Goal: Information Seeking & Learning: Learn about a topic

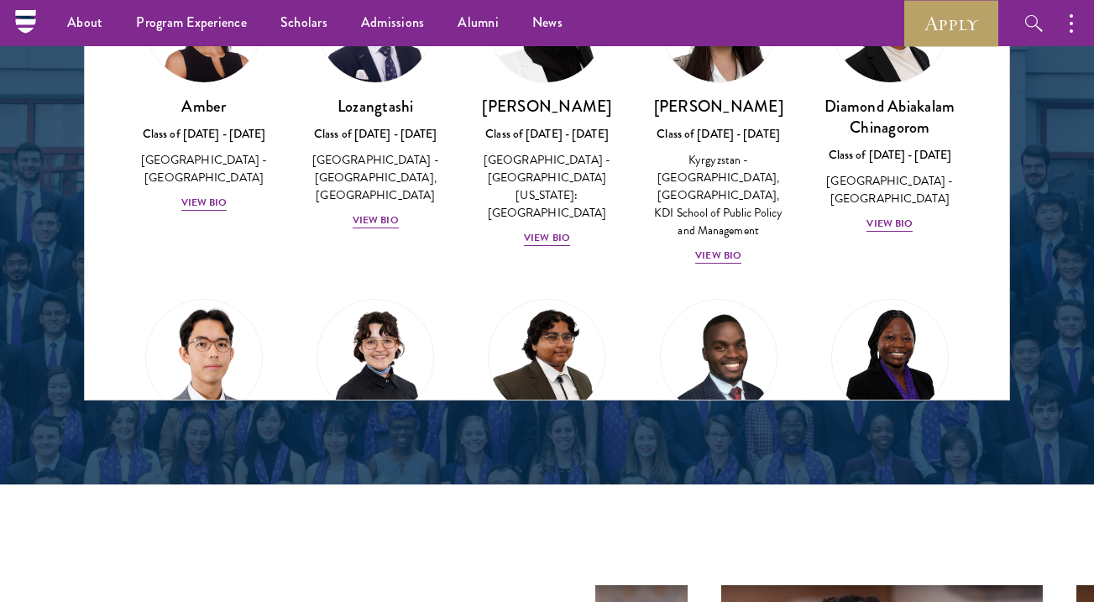
scroll to position [2217, 0]
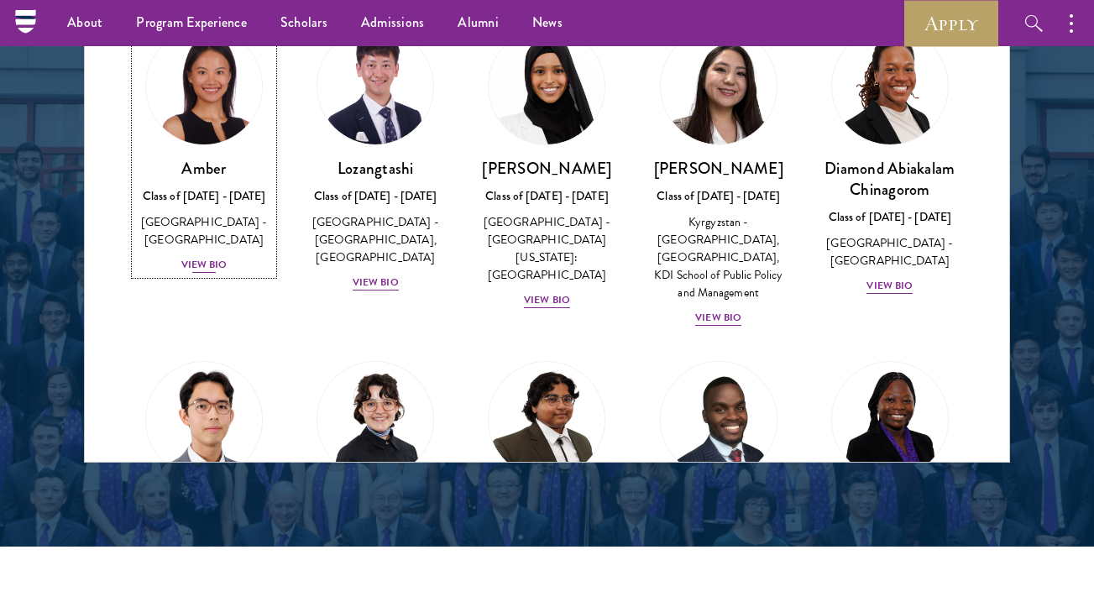
click at [198, 257] on div "View Bio" at bounding box center [204, 265] width 46 height 16
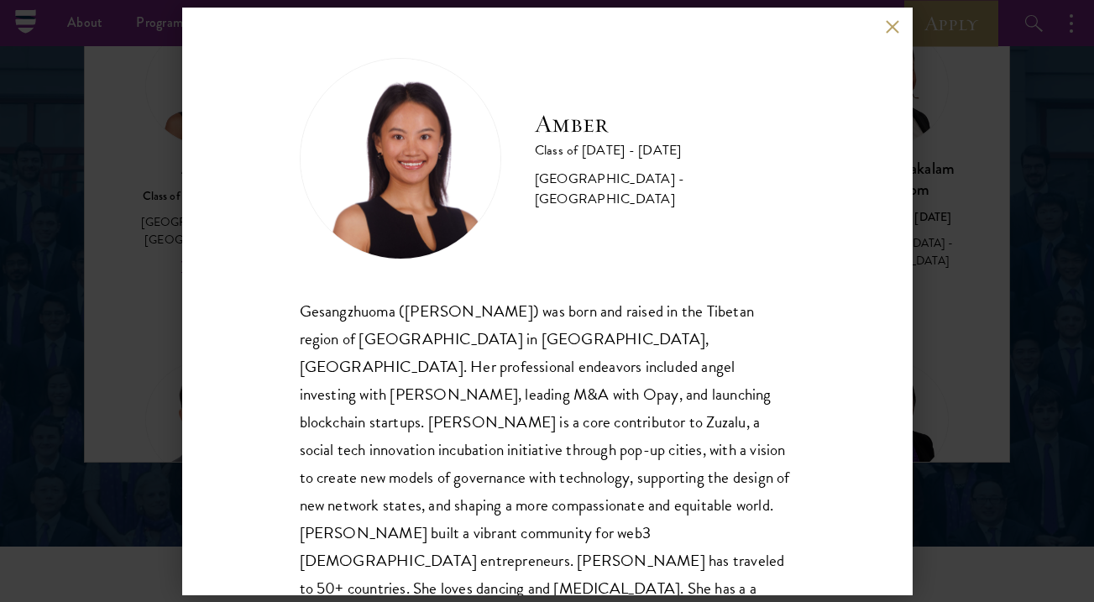
scroll to position [29, 0]
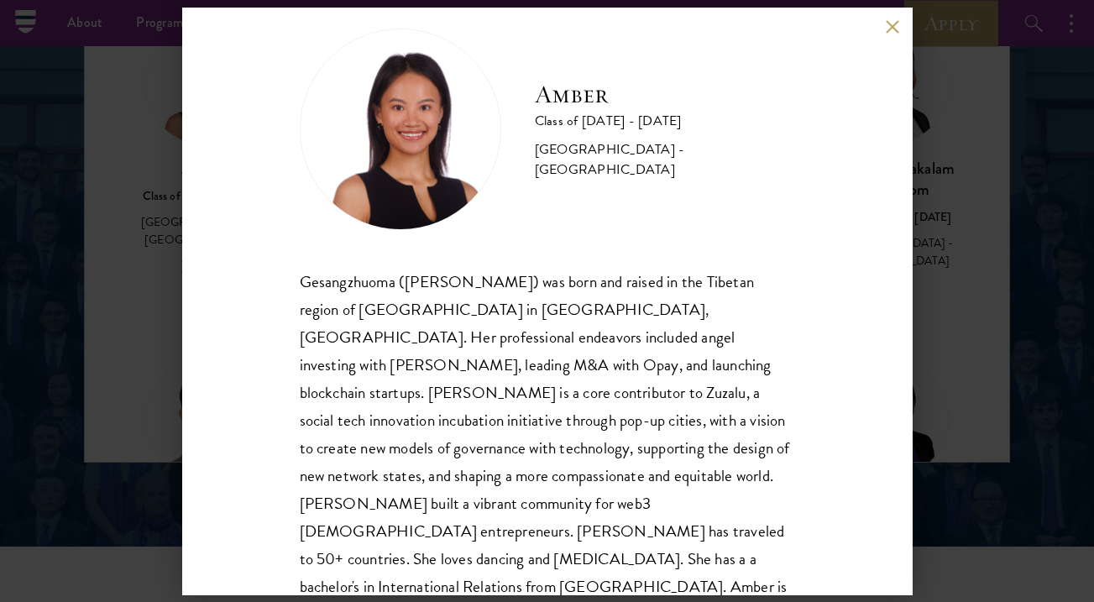
click at [151, 246] on div "Amber Class of [DATE] - [DATE] [GEOGRAPHIC_DATA] - [GEOGRAPHIC_DATA] Gesangzhuo…" at bounding box center [547, 301] width 1094 height 602
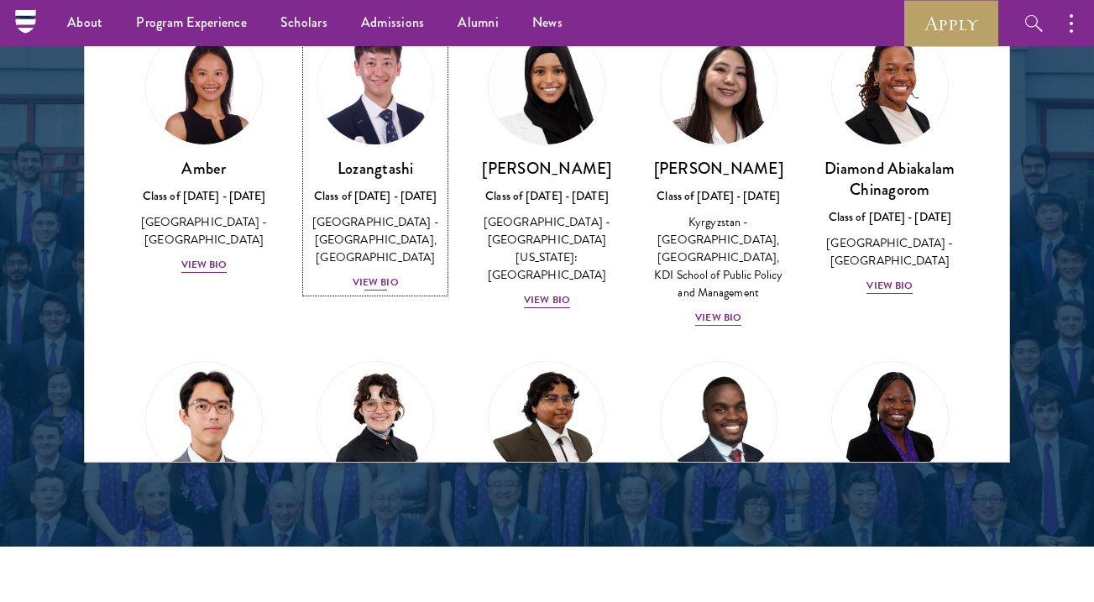
click at [380, 279] on div "View Bio" at bounding box center [376, 283] width 46 height 16
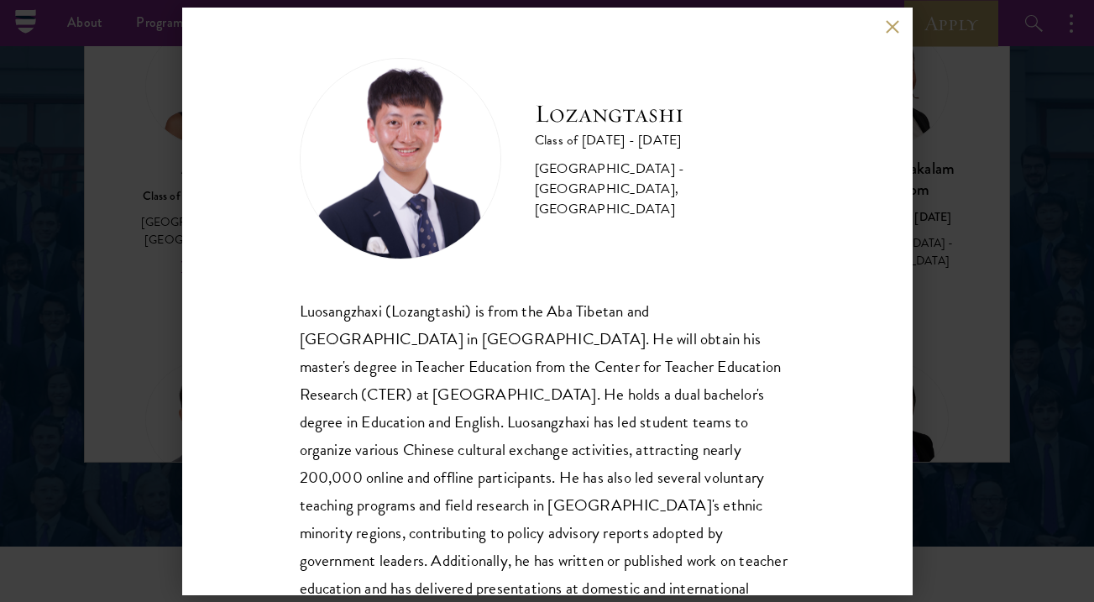
click at [182, 347] on div "Lozangtashi Class of [DATE] - [DATE] [GEOGRAPHIC_DATA] - [GEOGRAPHIC_DATA], [GE…" at bounding box center [547, 302] width 731 height 588
click at [890, 33] on button at bounding box center [893, 27] width 14 height 14
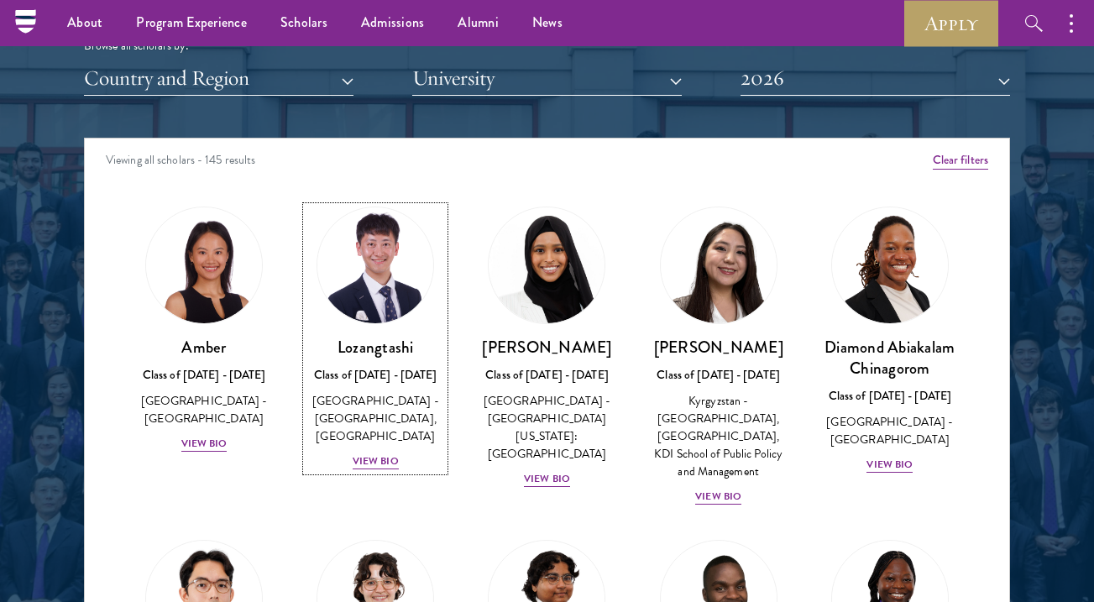
scroll to position [1992, 0]
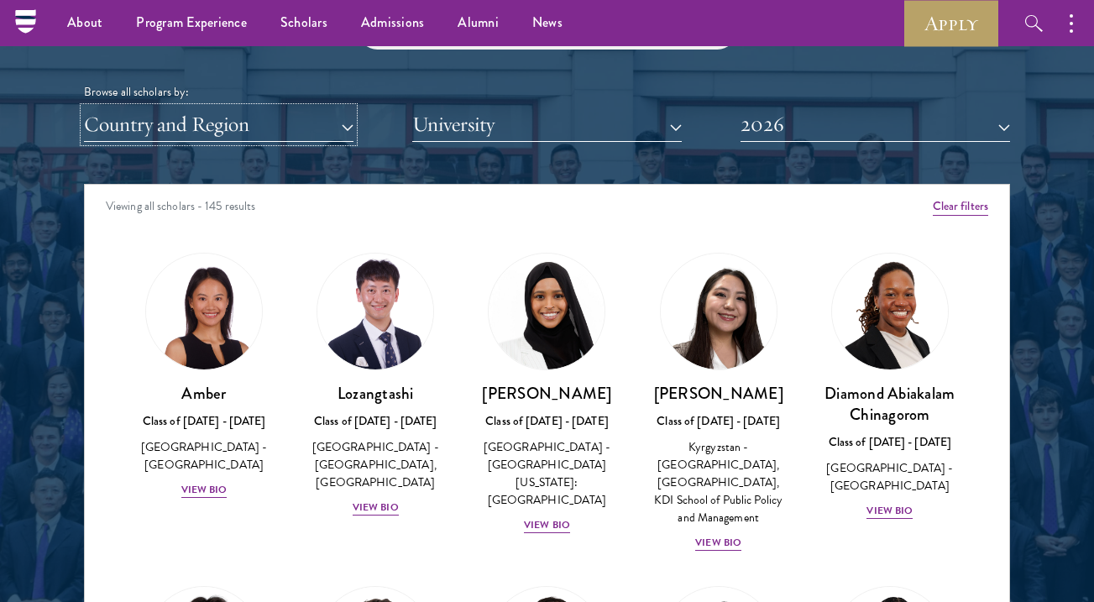
click at [213, 118] on button "Country and Region" at bounding box center [219, 125] width 270 height 34
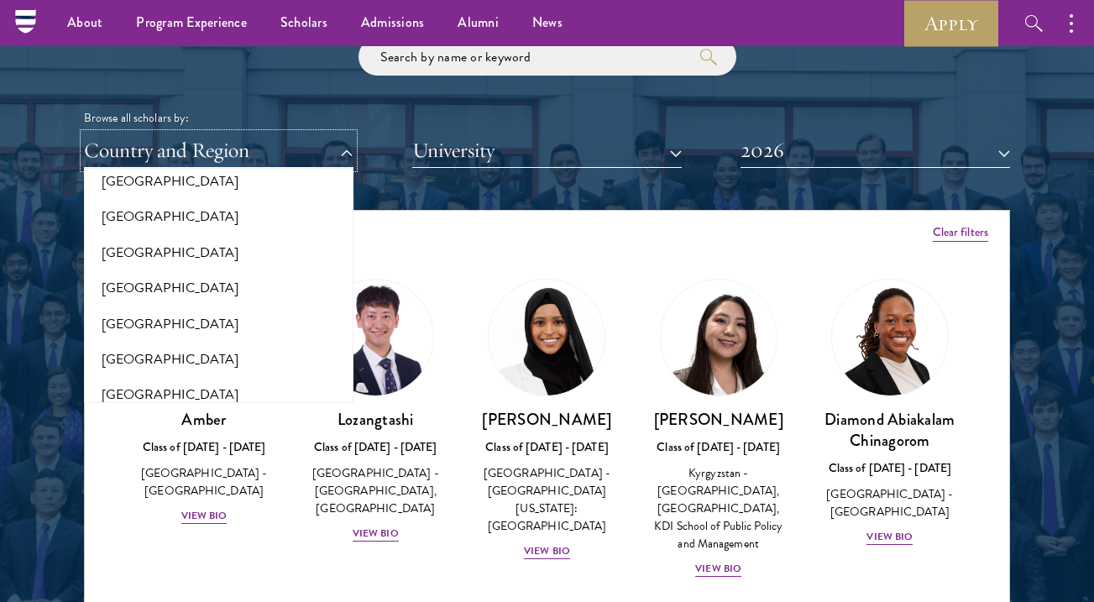
scroll to position [1952, 0]
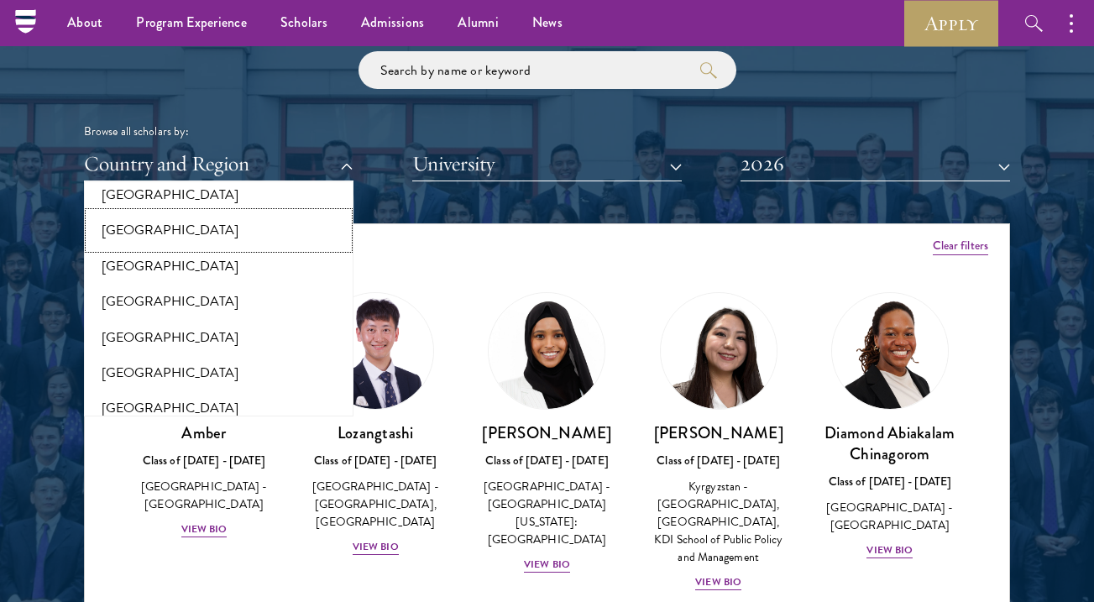
click at [207, 213] on button "[GEOGRAPHIC_DATA]" at bounding box center [219, 230] width 260 height 35
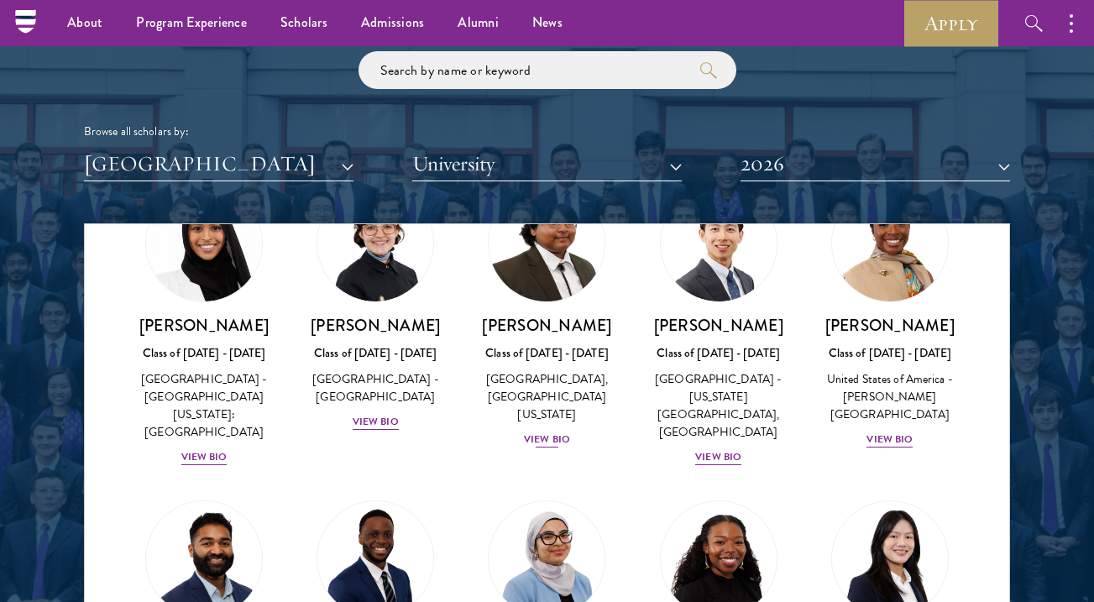
scroll to position [112, 0]
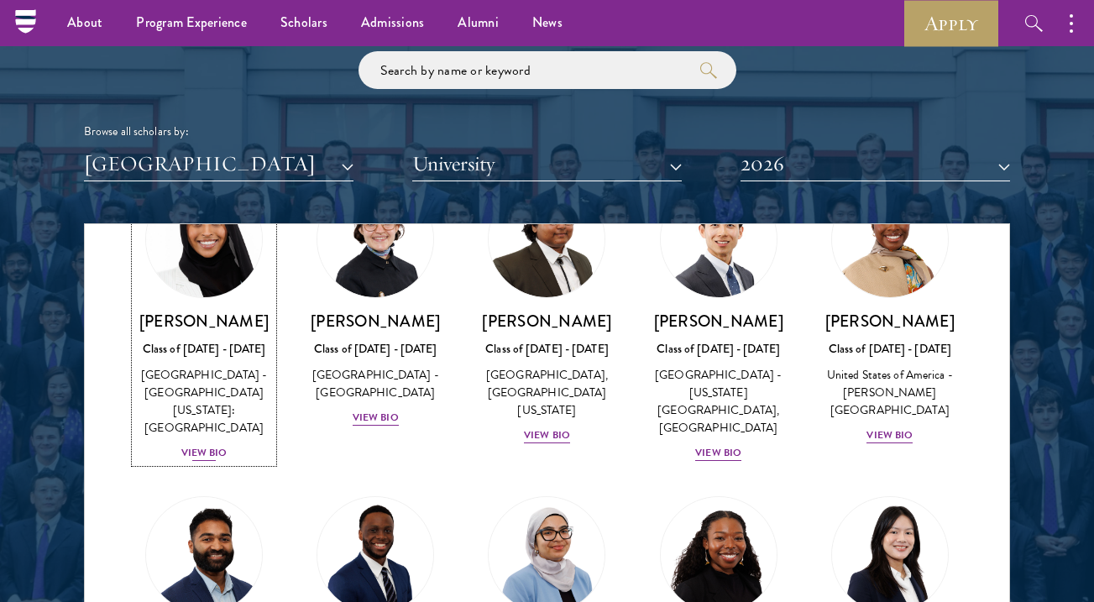
click at [182, 445] on div "View Bio" at bounding box center [204, 453] width 46 height 16
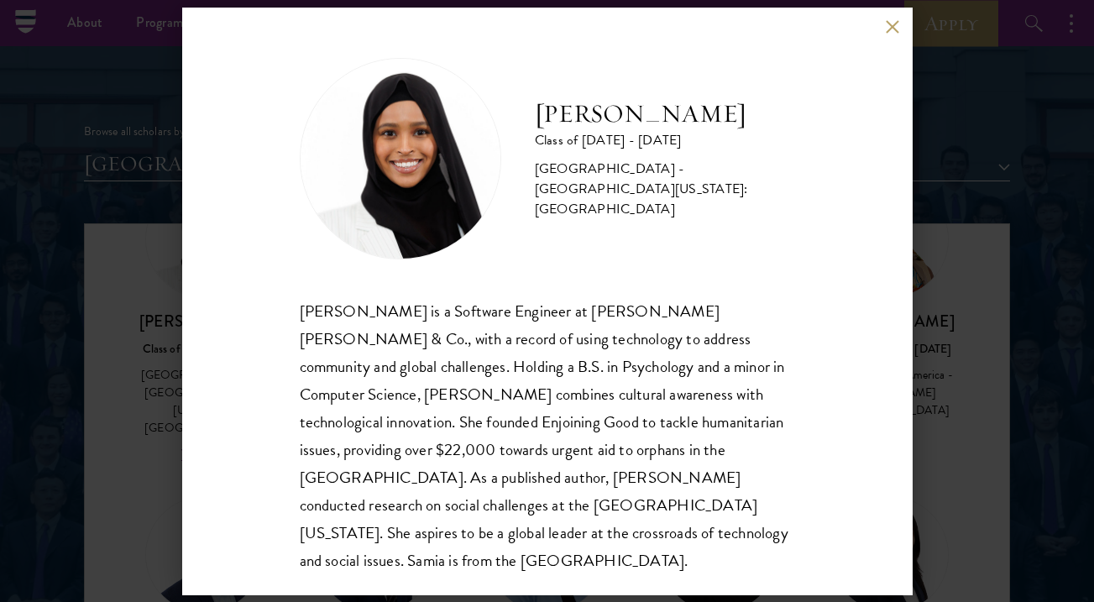
click at [143, 414] on div "[PERSON_NAME] Class of [DATE] - [DATE] [GEOGRAPHIC_DATA] - [GEOGRAPHIC_DATA][US…" at bounding box center [547, 301] width 1094 height 602
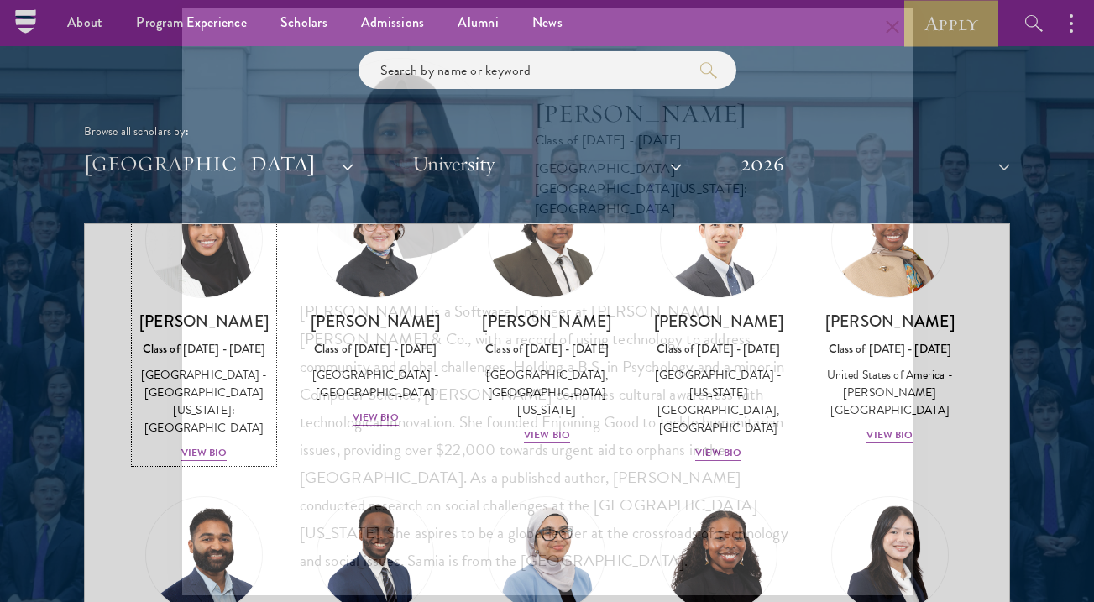
scroll to position [68, 0]
